Goal: Communication & Community: Answer question/provide support

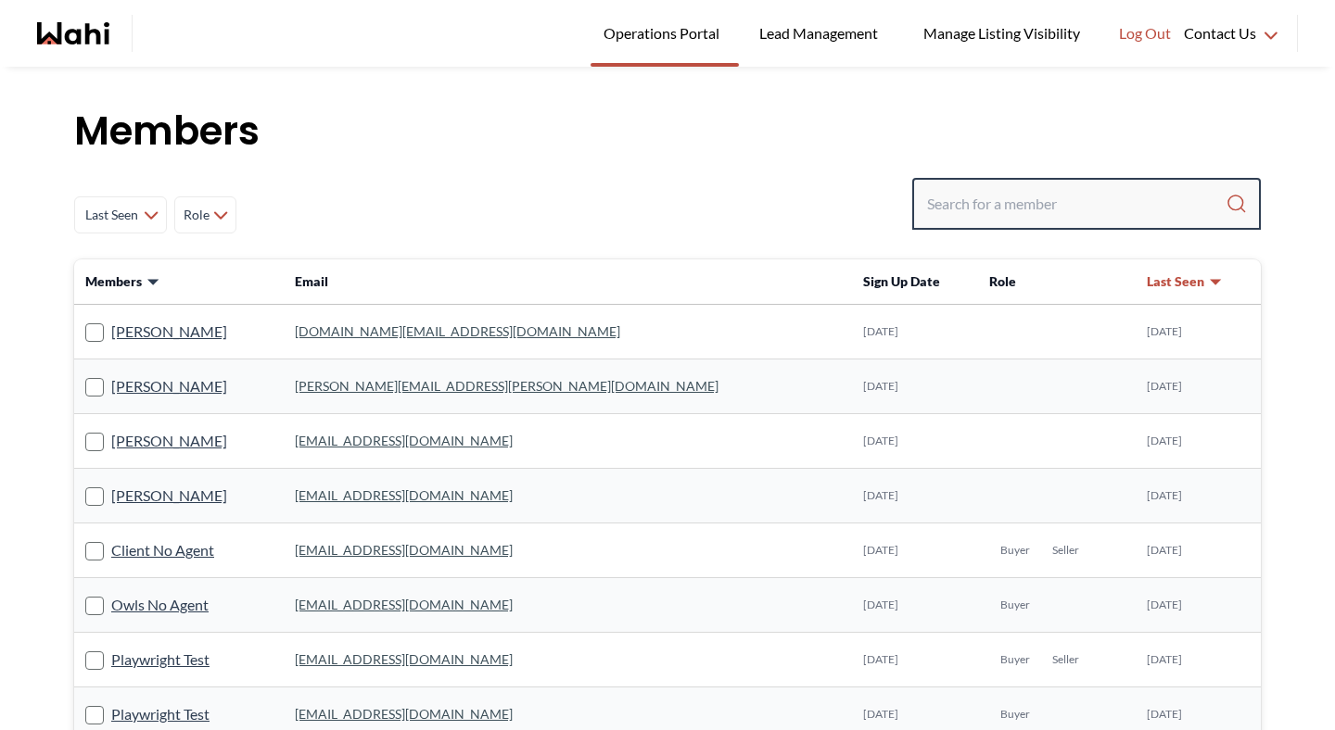
click at [1100, 203] on input "Search input" at bounding box center [1076, 203] width 298 height 33
type input "[PERSON_NAME]"
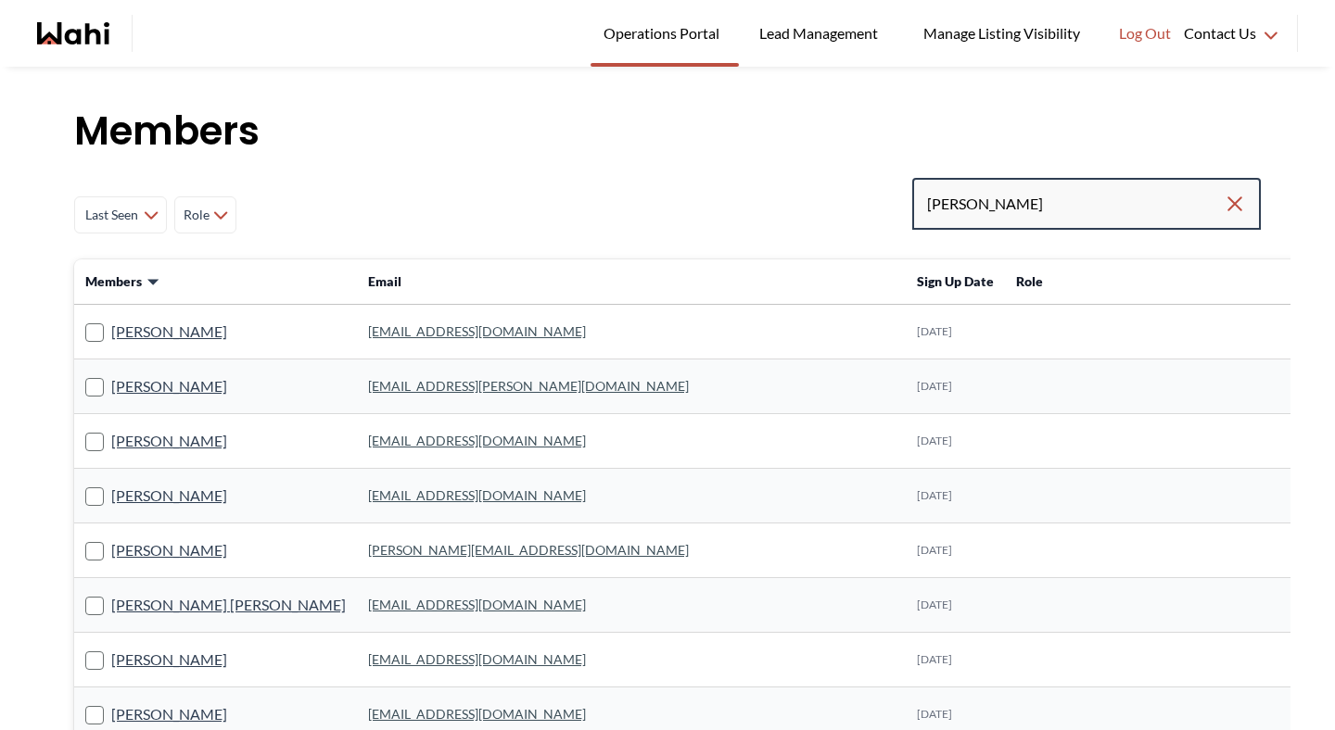
click at [1013, 205] on input "[PERSON_NAME]" at bounding box center [1075, 203] width 297 height 33
type input "[PERSON_NAME]"
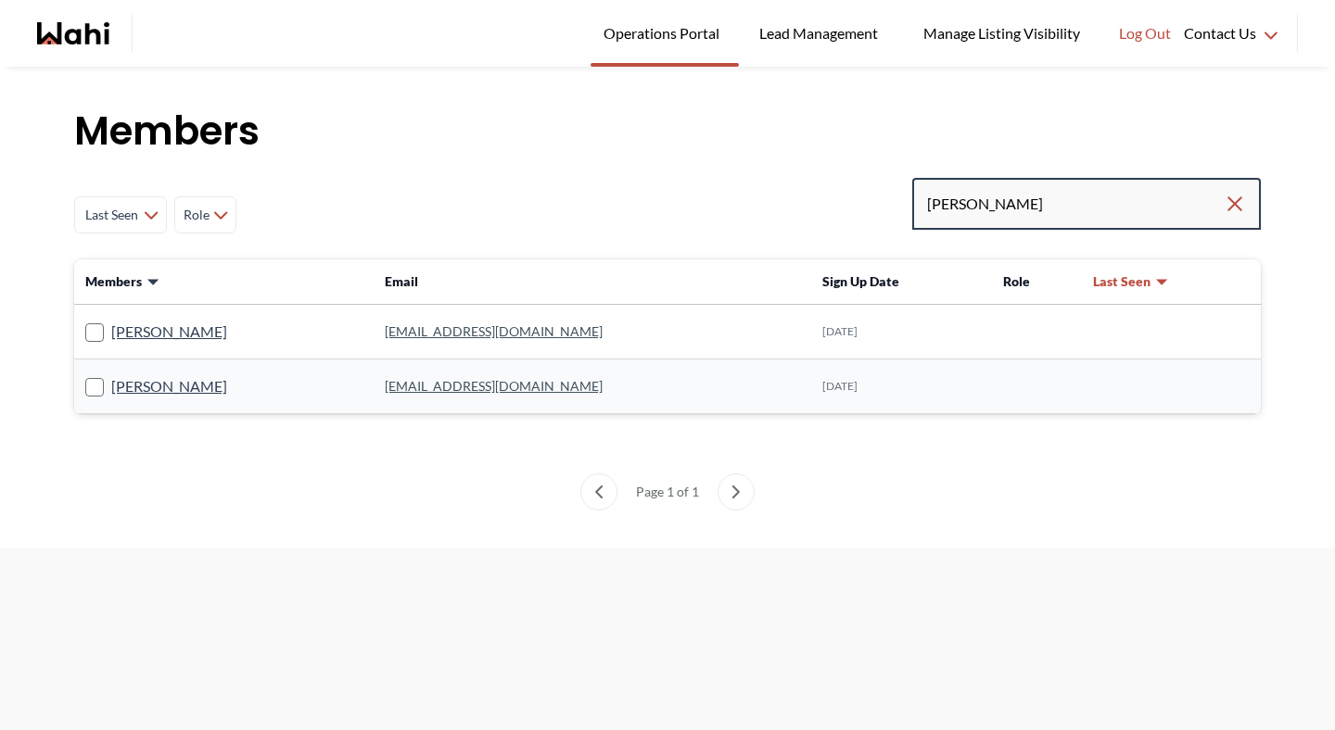
click at [1010, 198] on input "[PERSON_NAME]" at bounding box center [1075, 203] width 297 height 33
type input "[PERSON_NAME]"
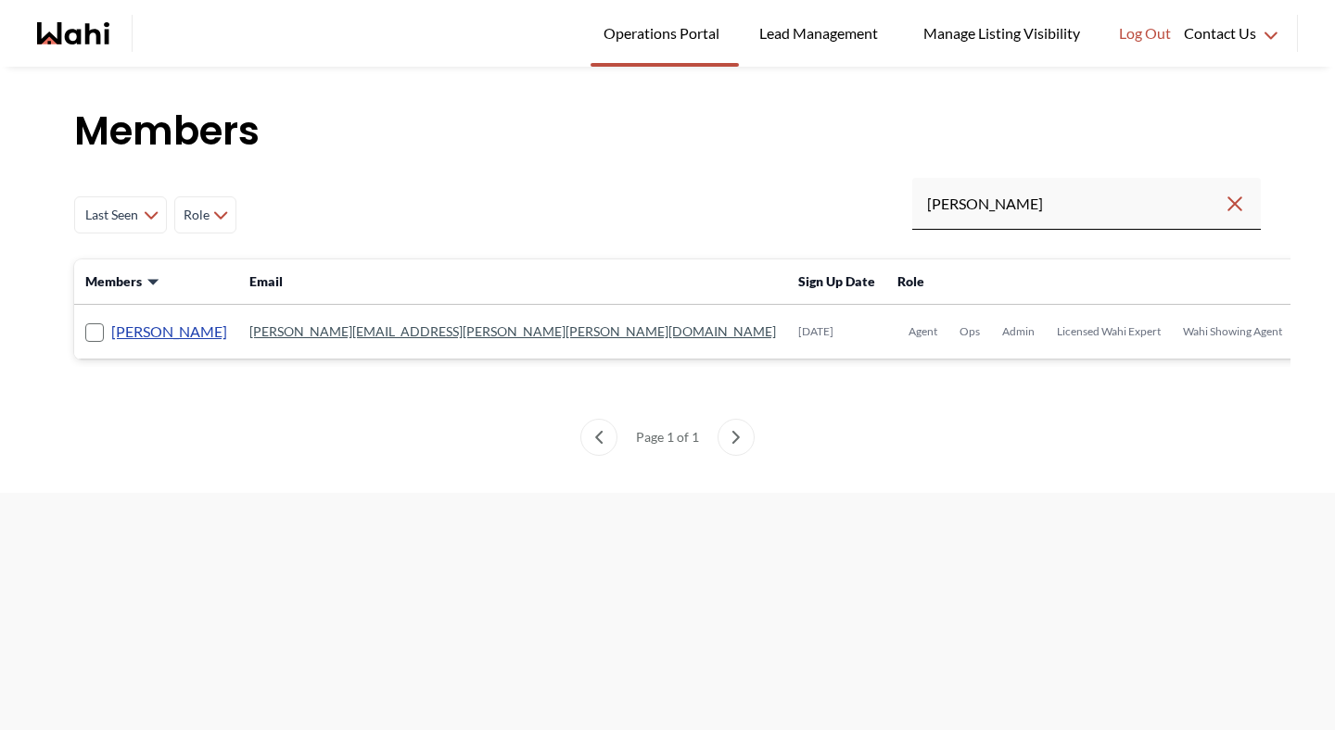
click at [146, 333] on link "[PERSON_NAME]" at bounding box center [169, 332] width 116 height 24
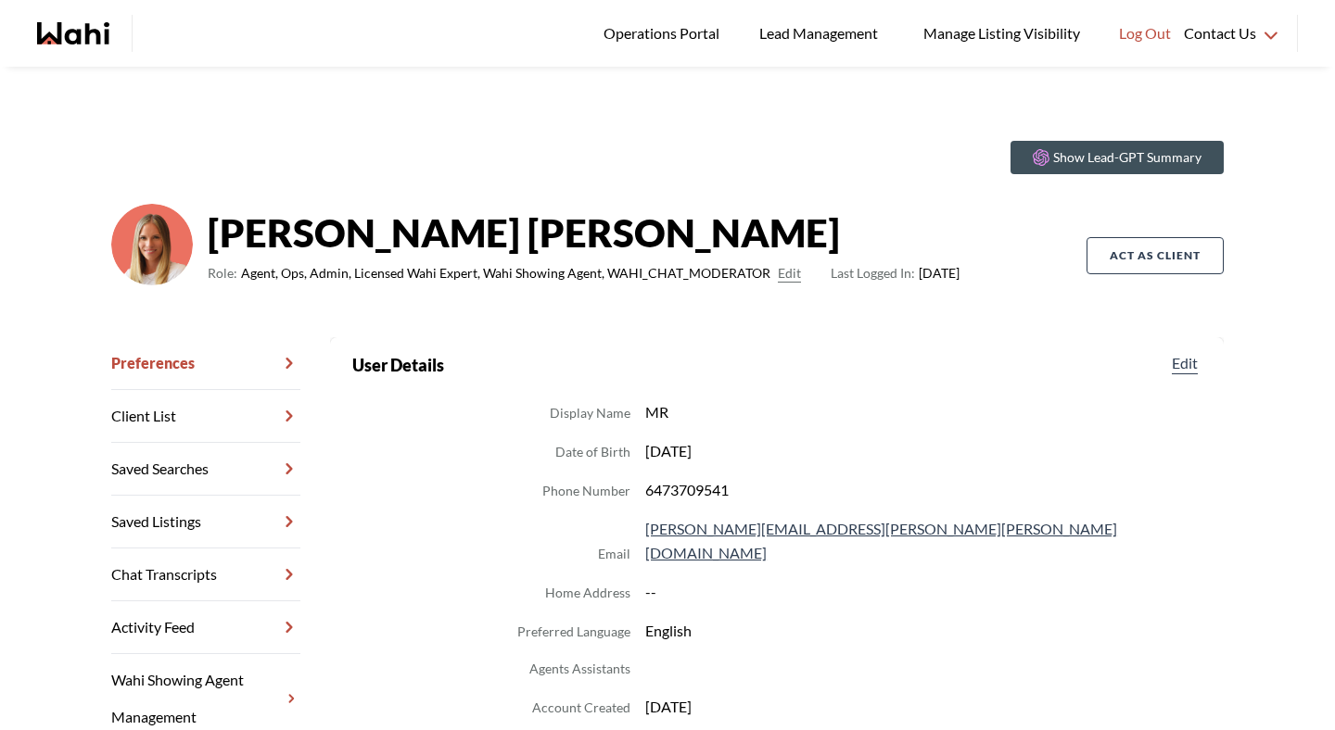
click at [223, 571] on link "Chat Transcripts" at bounding box center [205, 575] width 189 height 53
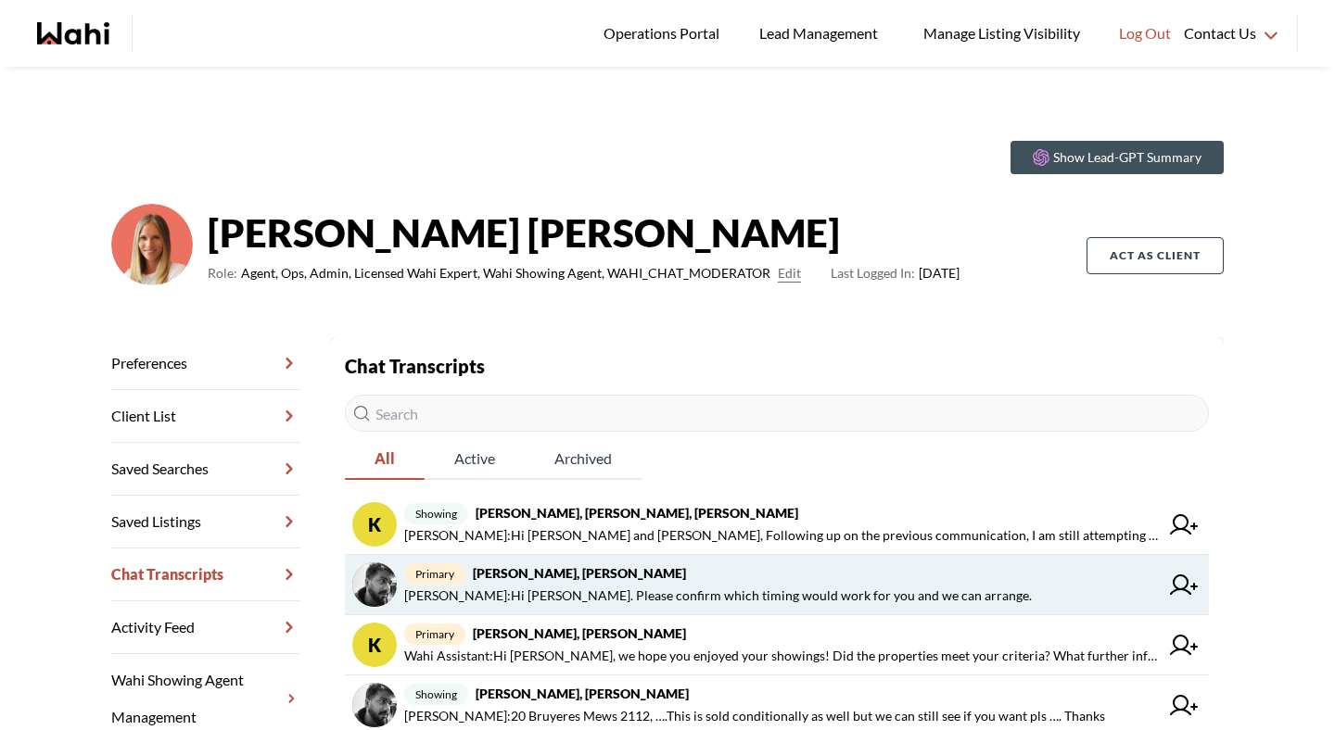
scroll to position [12, 0]
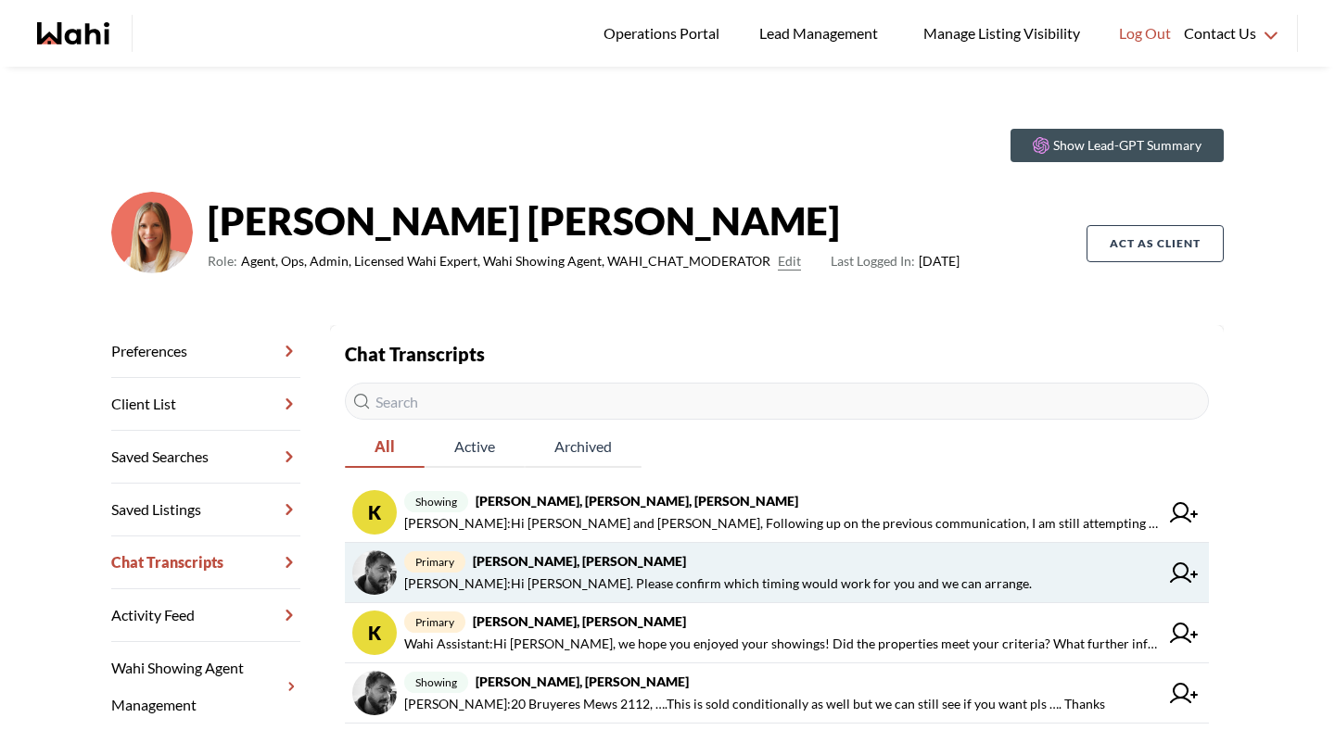
click at [555, 560] on strong "[PERSON_NAME], [PERSON_NAME]" at bounding box center [579, 561] width 213 height 16
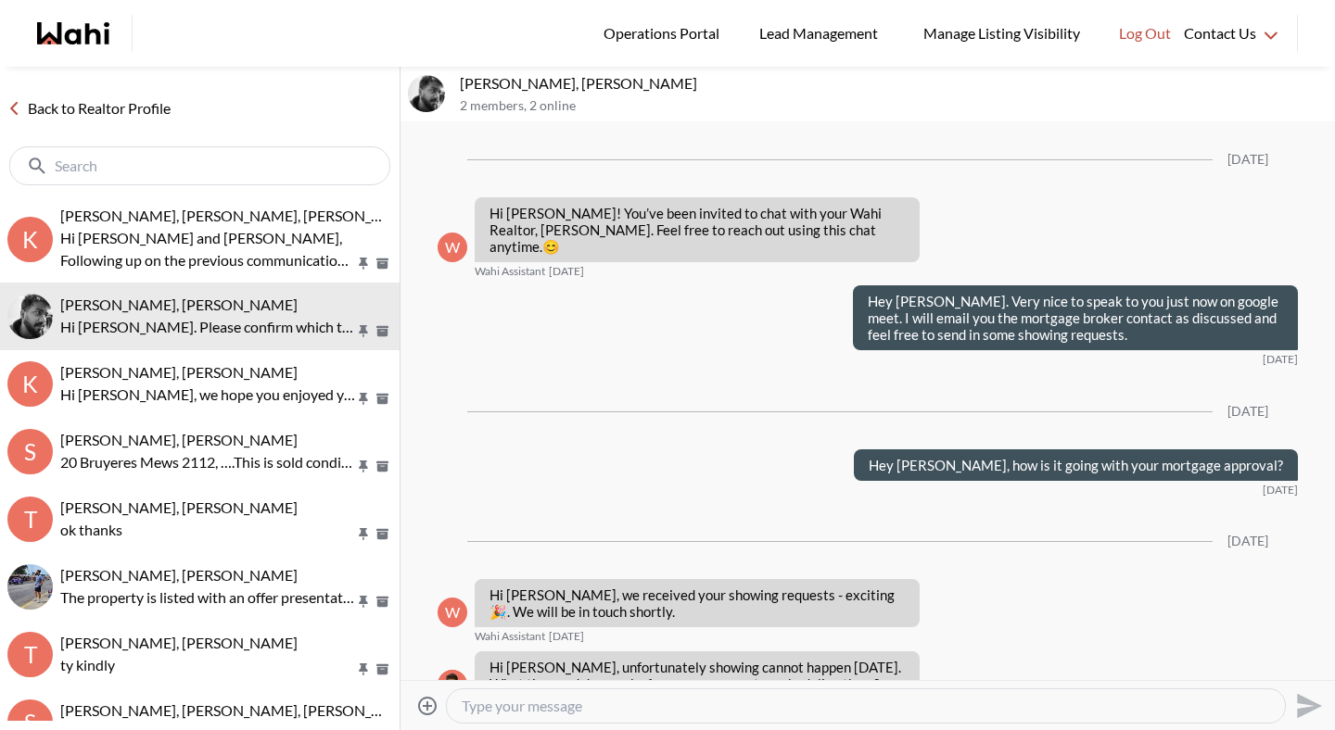
scroll to position [1435, 0]
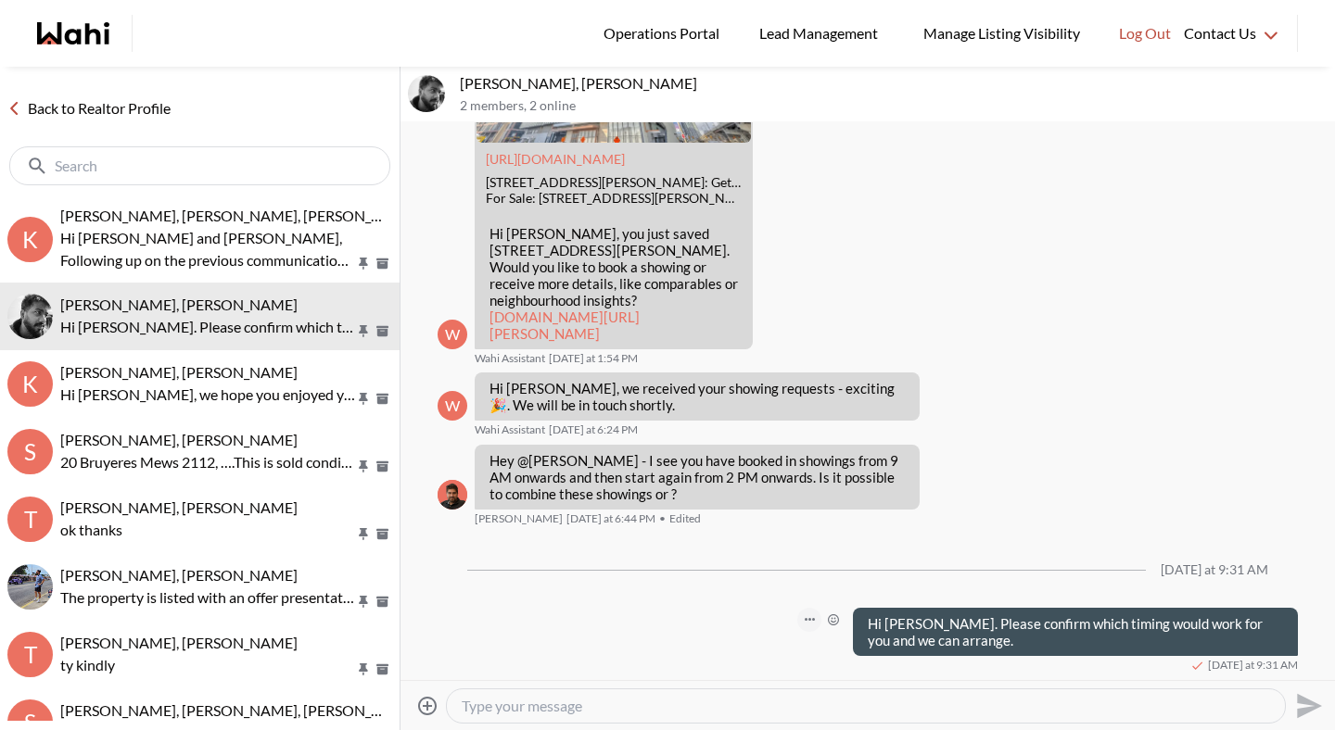
click at [810, 623] on button "Open Message Actions Menu" at bounding box center [809, 620] width 24 height 24
click at [777, 588] on button "Delete" at bounding box center [747, 592] width 148 height 33
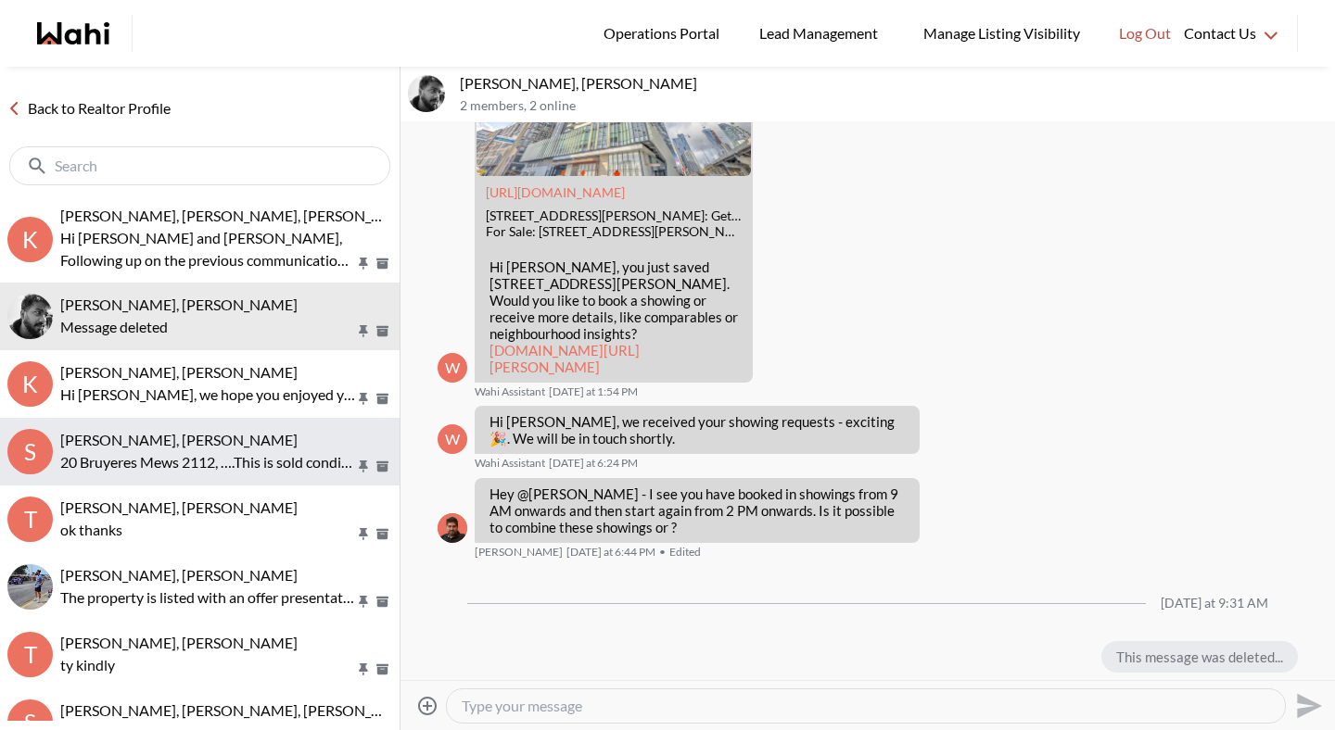
click at [259, 451] on p "20 Bruyeres Mews 2112, ….This is sold conditionally as well but we can still se…" at bounding box center [207, 462] width 295 height 22
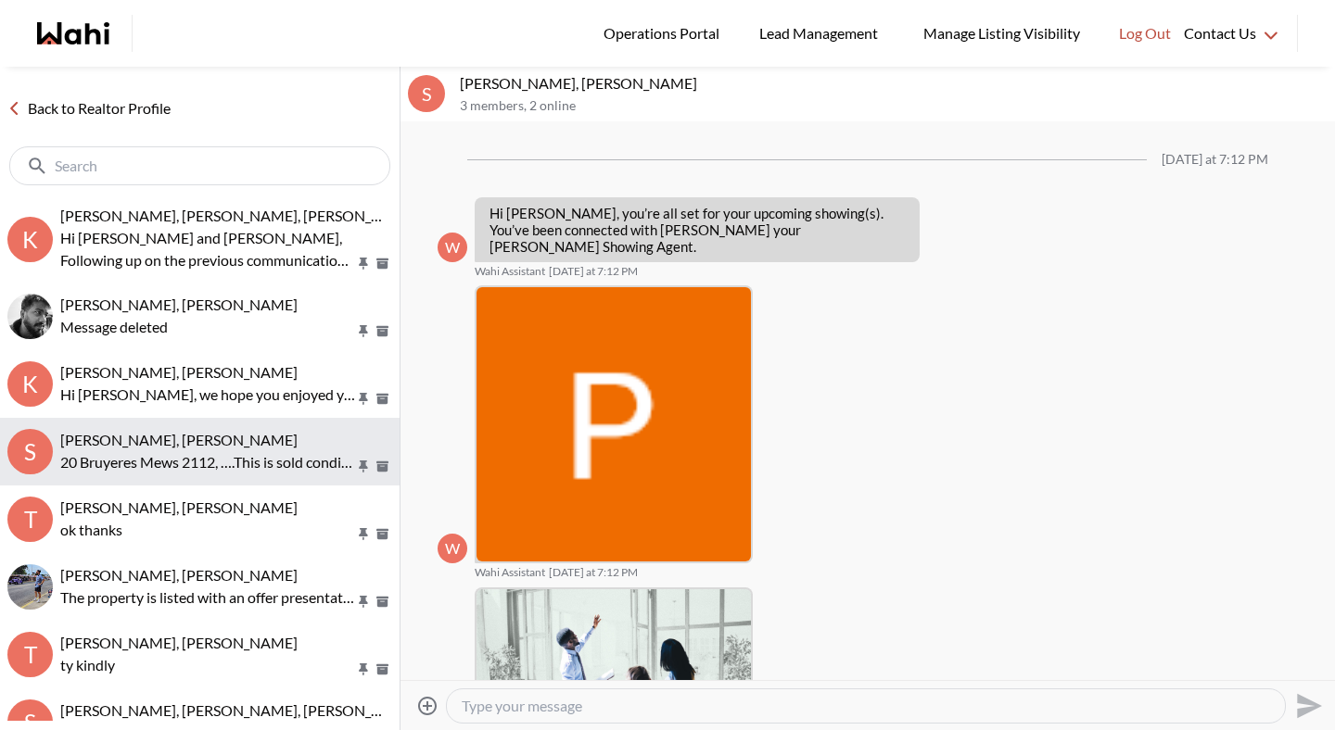
scroll to position [1232, 0]
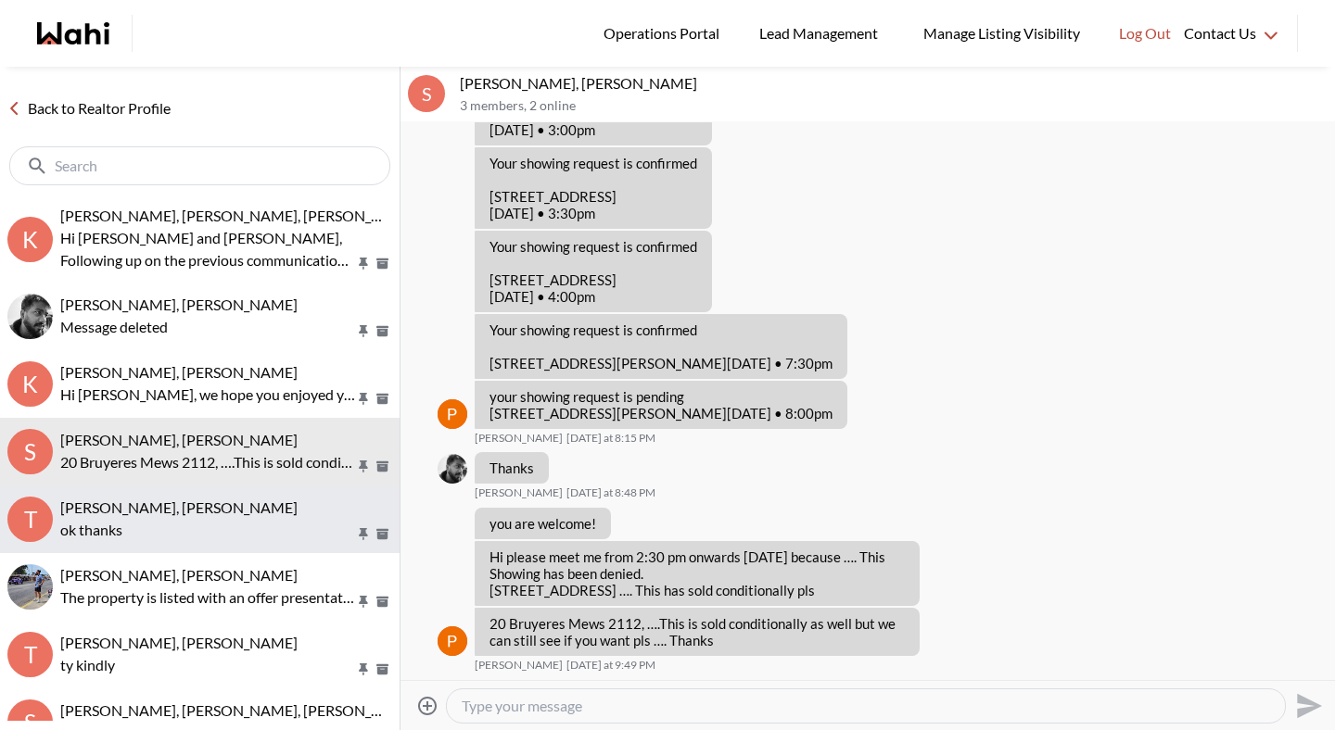
click at [231, 510] on span "[PERSON_NAME], [PERSON_NAME]" at bounding box center [178, 508] width 237 height 18
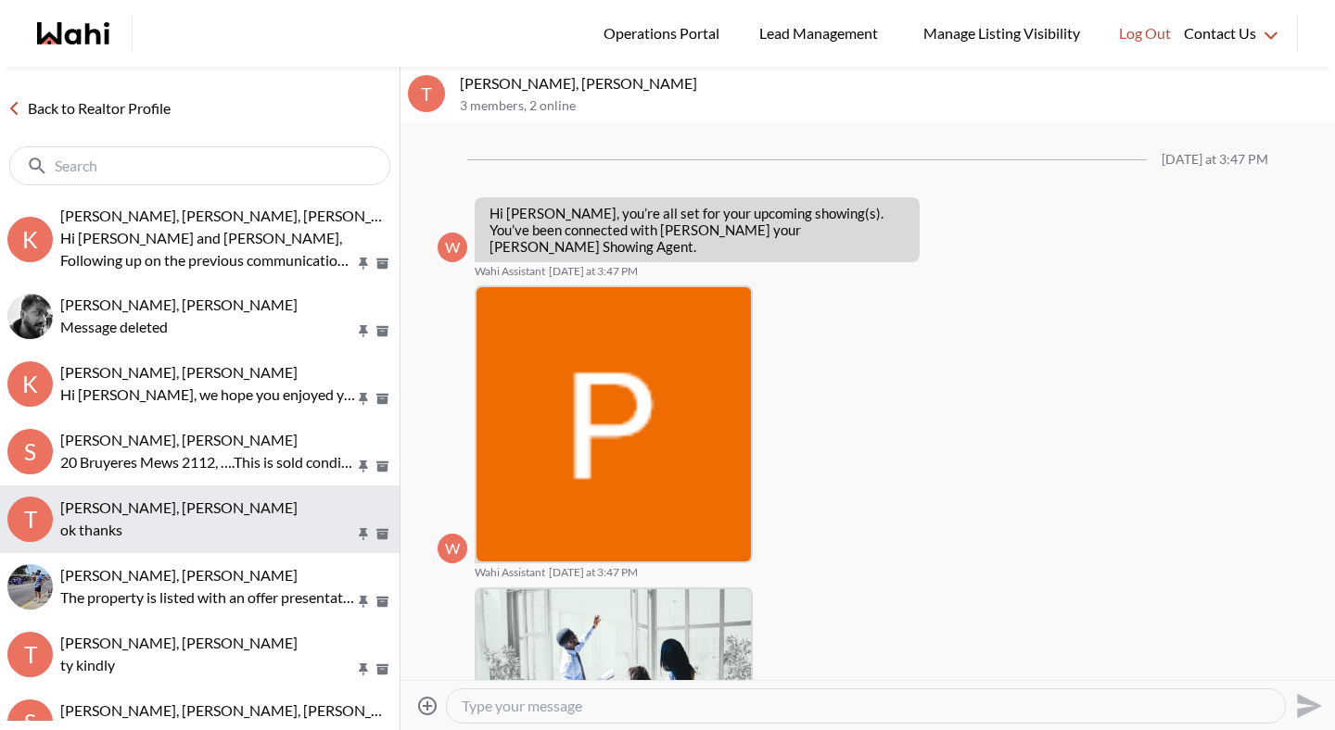
scroll to position [1189, 0]
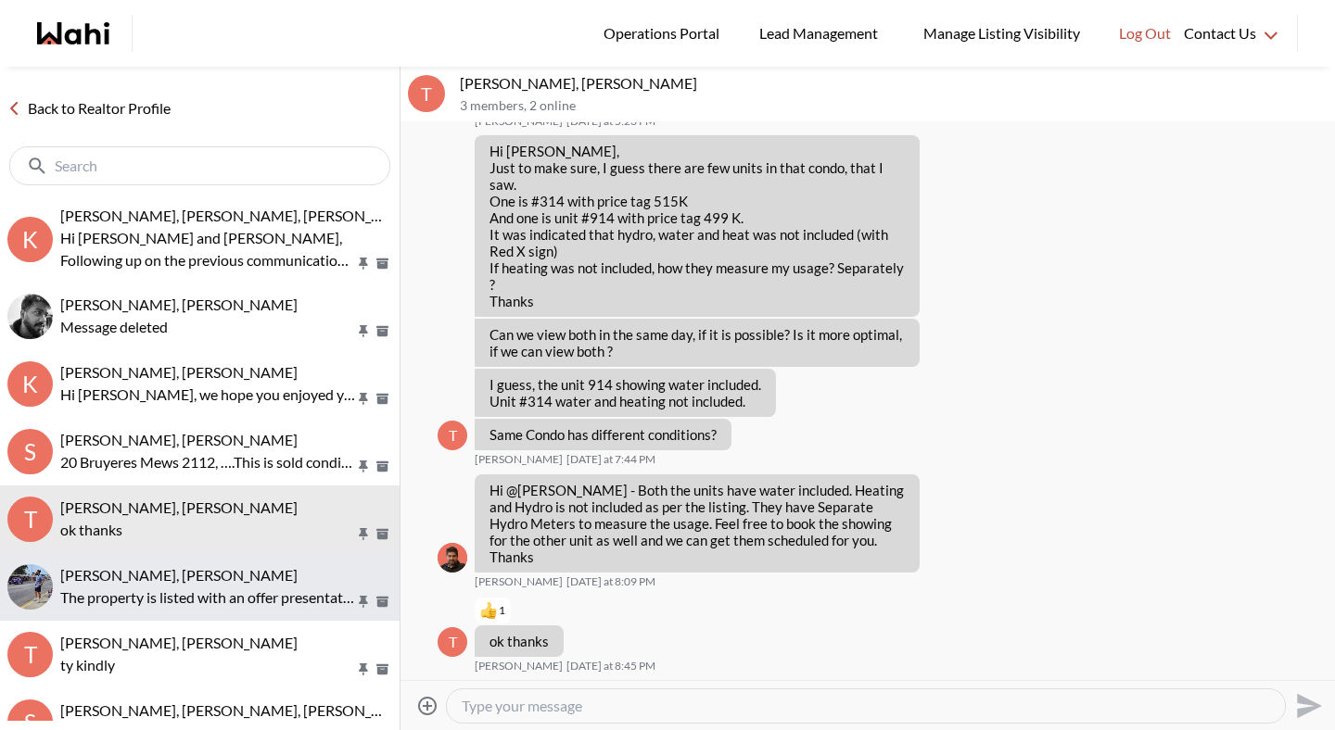
click at [226, 553] on button "[PERSON_NAME], [PERSON_NAME] The property is listed with an offer presentation …" at bounding box center [199, 587] width 399 height 68
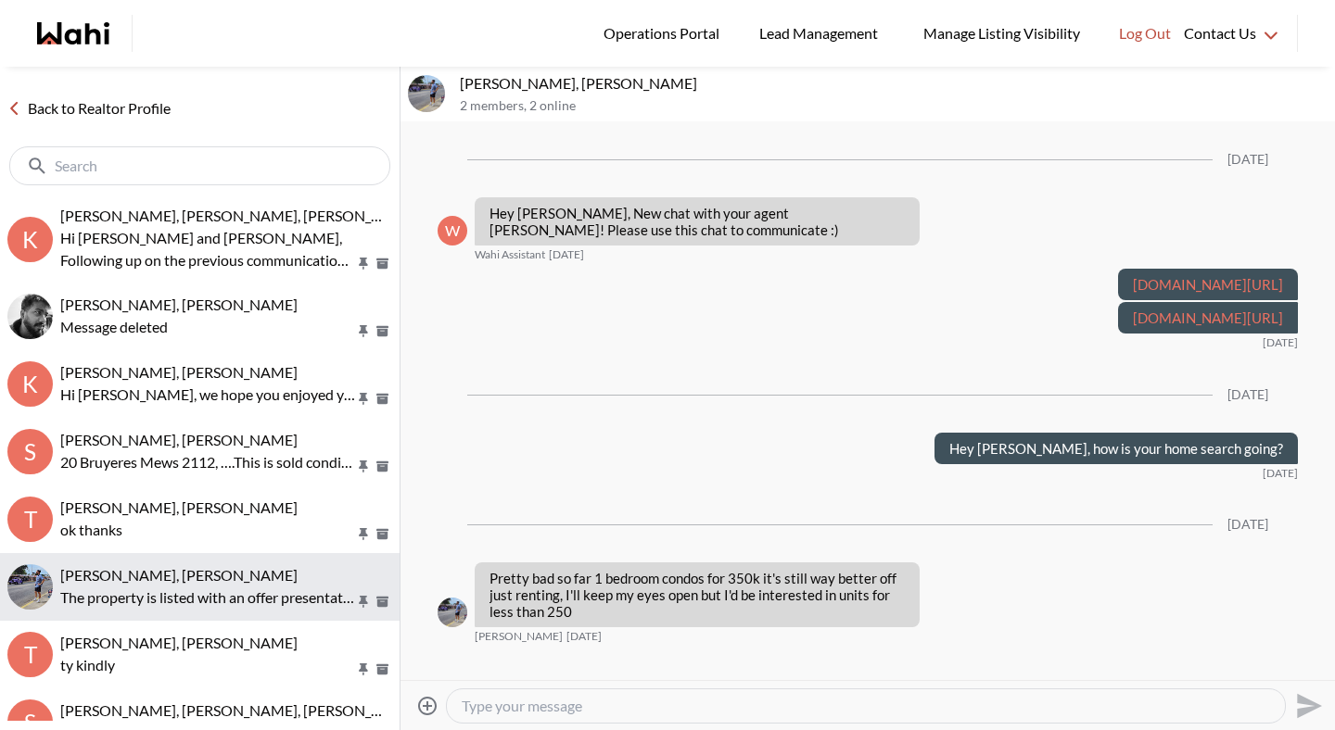
scroll to position [915, 0]
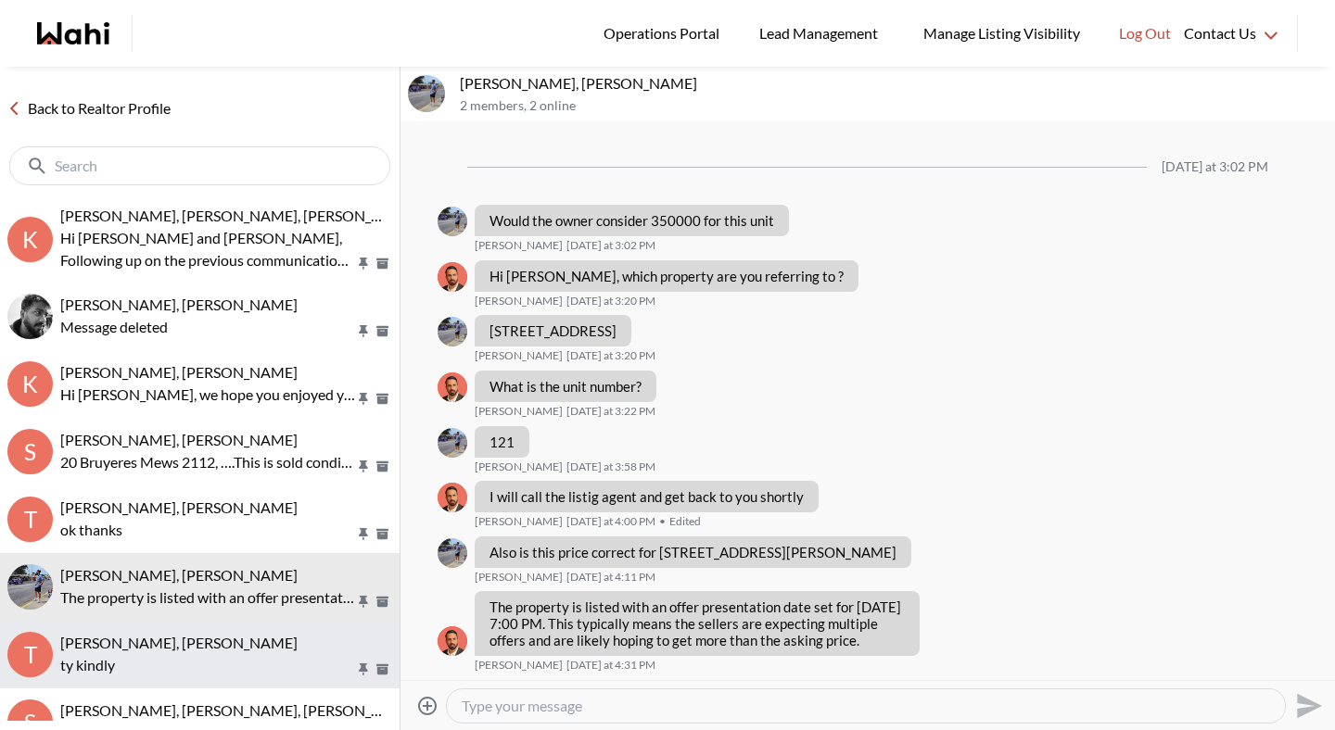
click at [219, 654] on p "ty kindly" at bounding box center [207, 665] width 295 height 22
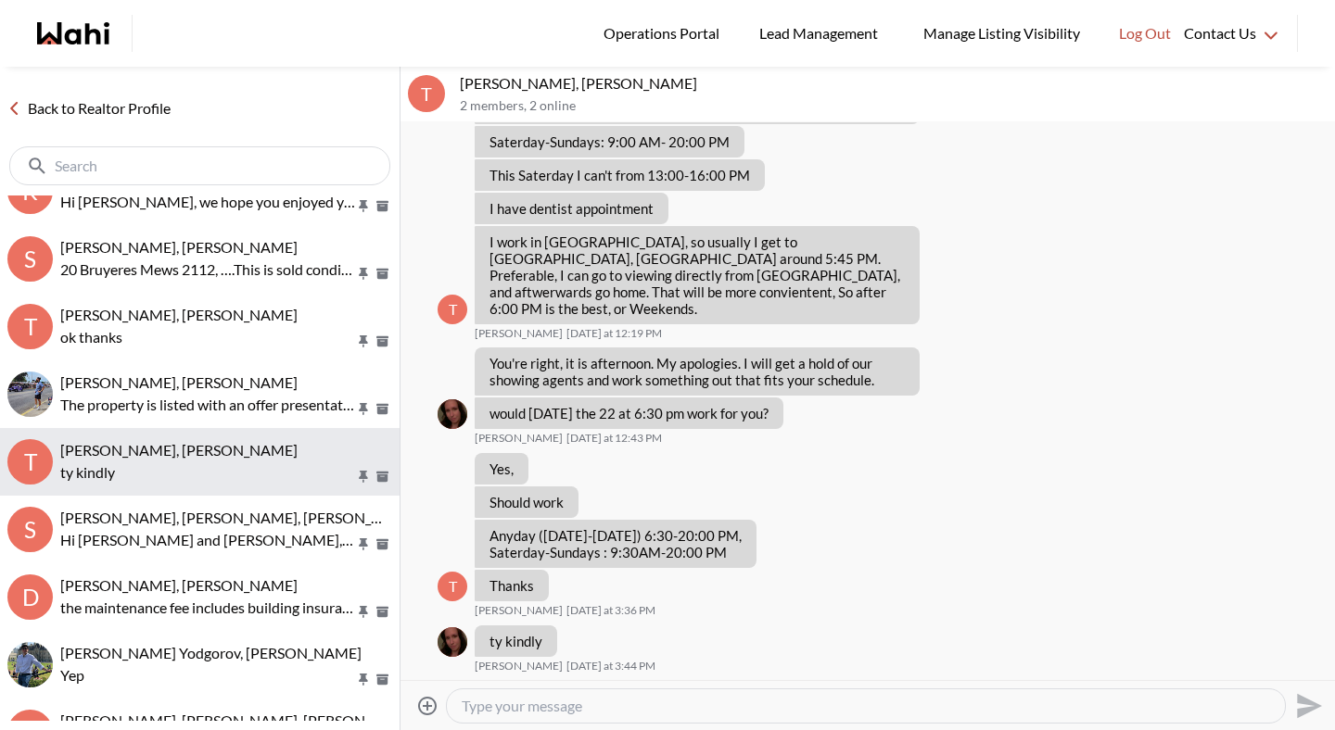
scroll to position [196, 0]
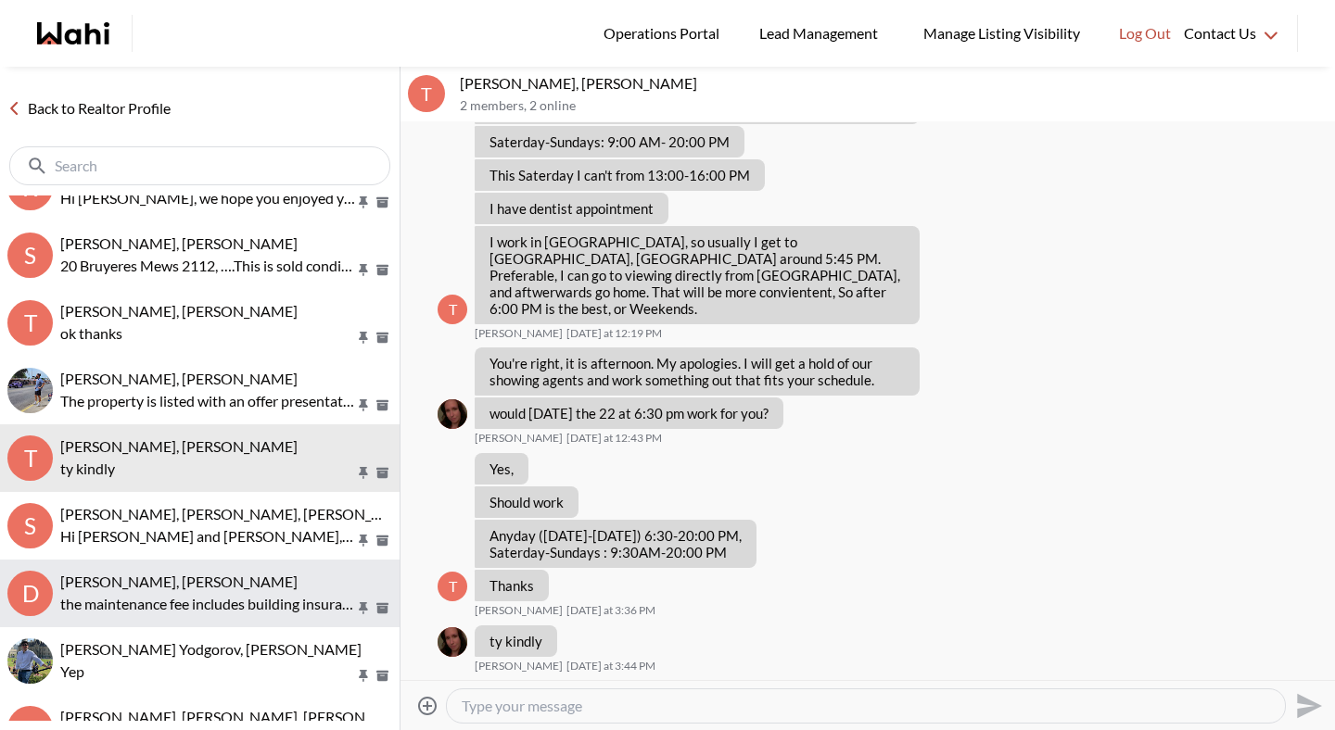
click at [226, 612] on p "the maintenance fee includes building insurance, parking, and common elements. …" at bounding box center [207, 604] width 295 height 22
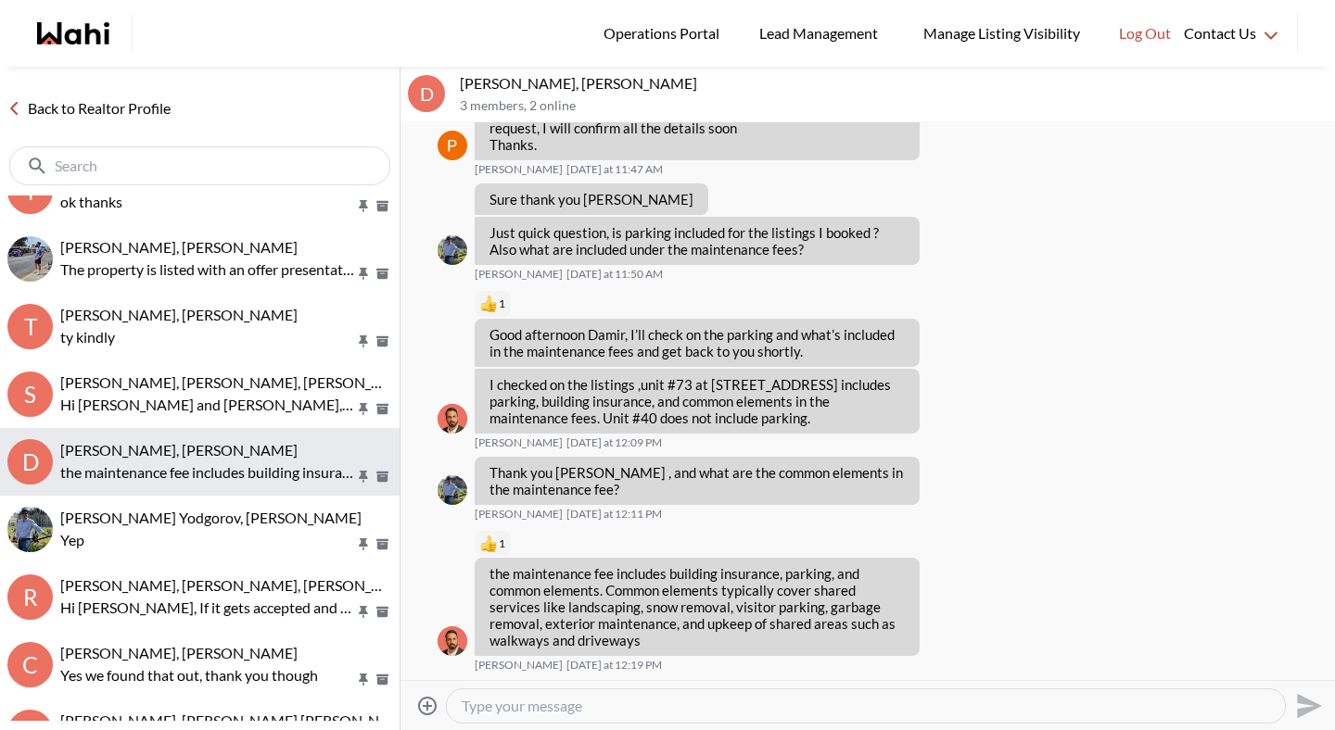
scroll to position [333, 0]
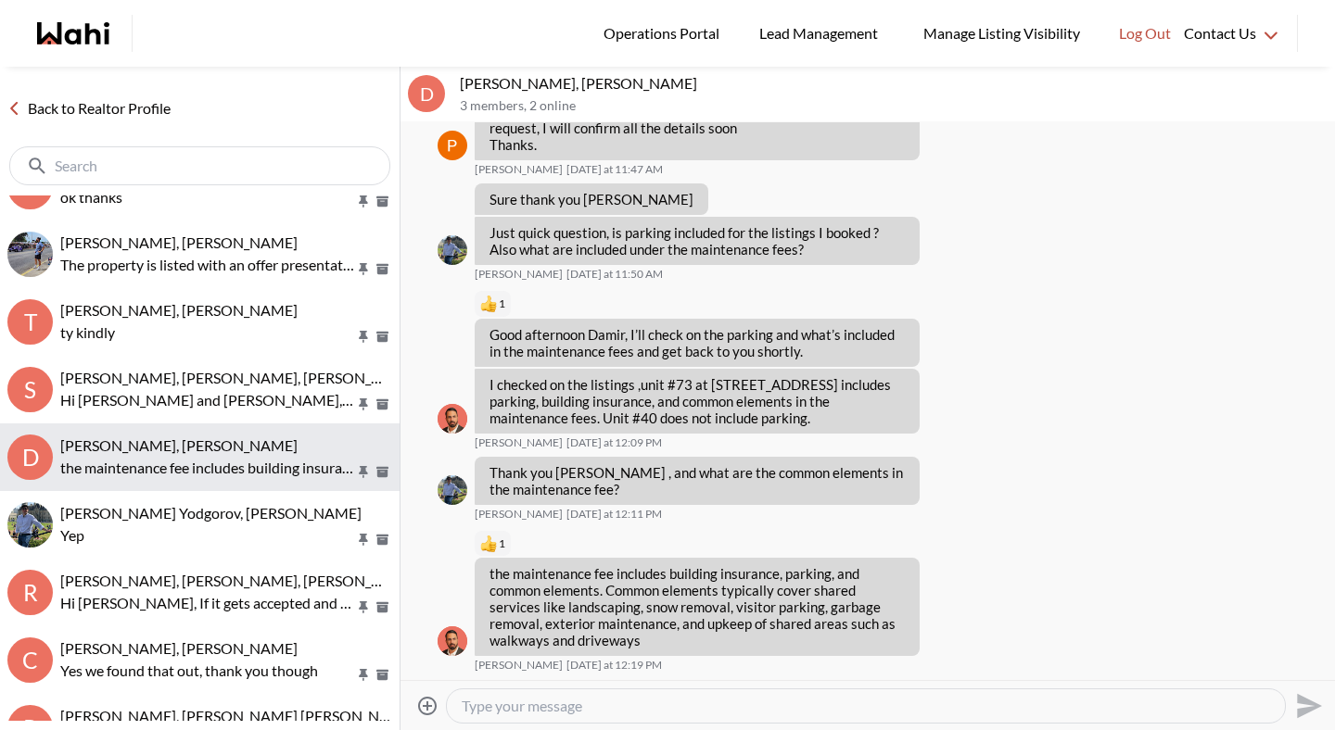
click at [226, 612] on p "Hi [PERSON_NAME], If it gets accepted and goes firm, we’ll be sure to update yo…" at bounding box center [207, 603] width 295 height 22
